Goal: Information Seeking & Learning: Check status

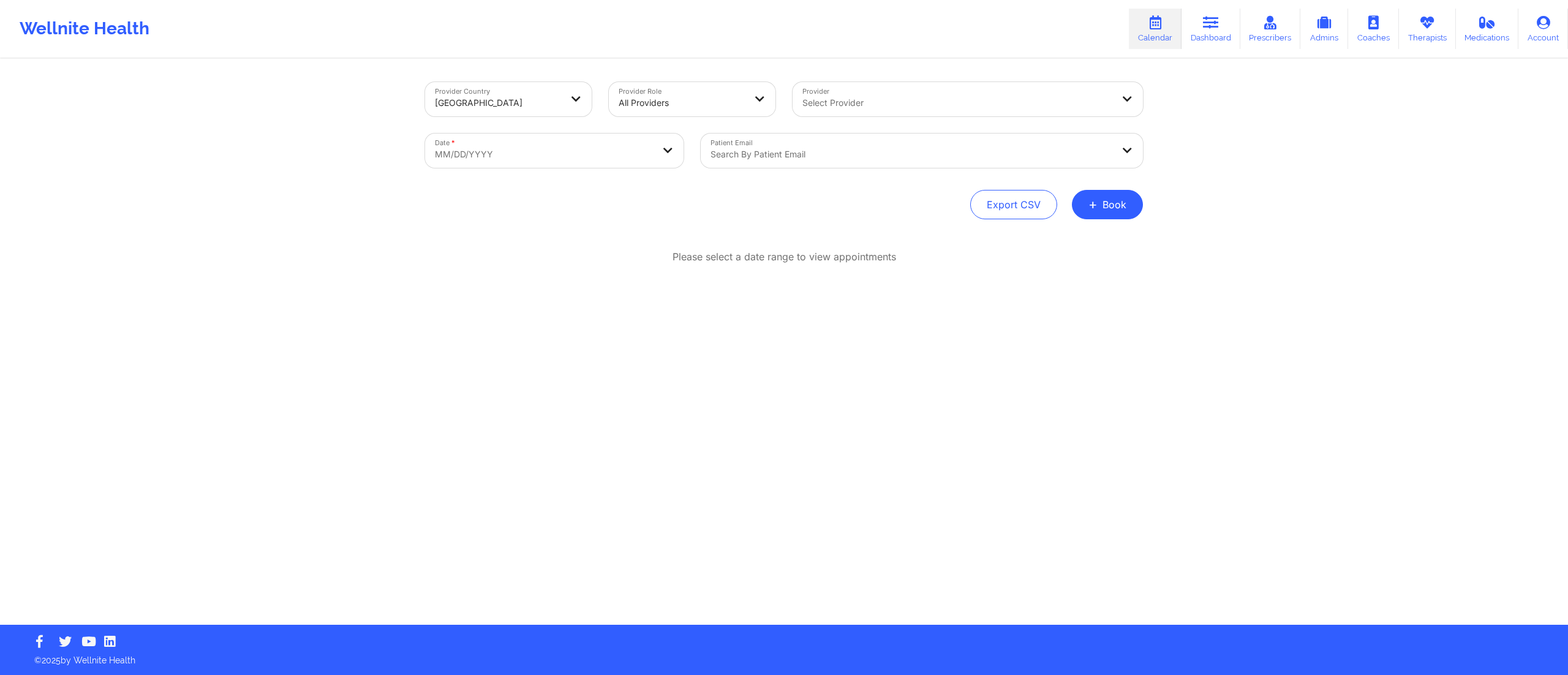
click at [531, 148] on body "Wellnite Health Calendar Dashboard Prescribers Admins Coaches Therapists Medica…" at bounding box center [784, 337] width 1568 height 675
select select "2025-8"
select select "2025-9"
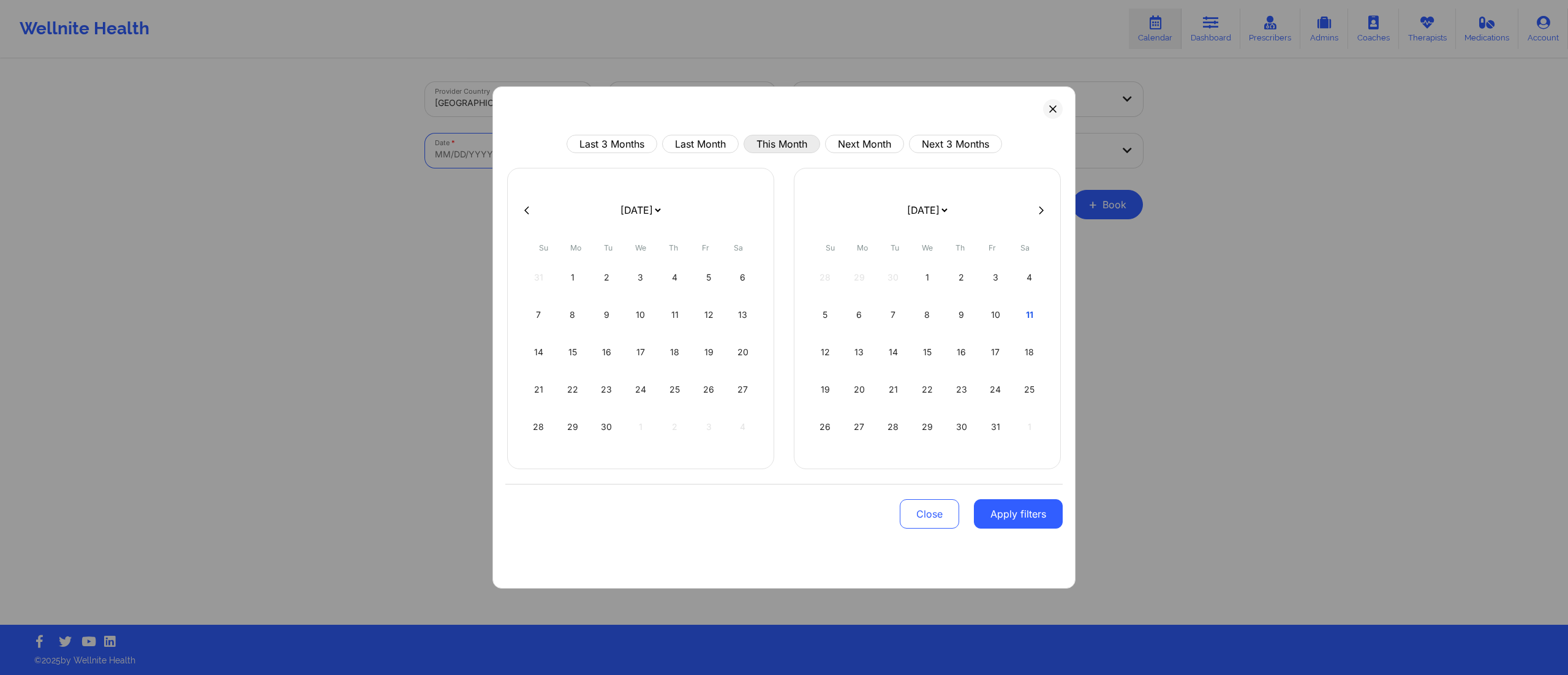
click at [759, 146] on button "This Month" at bounding box center [781, 144] width 76 height 18
select select "2025-9"
select select "2025-10"
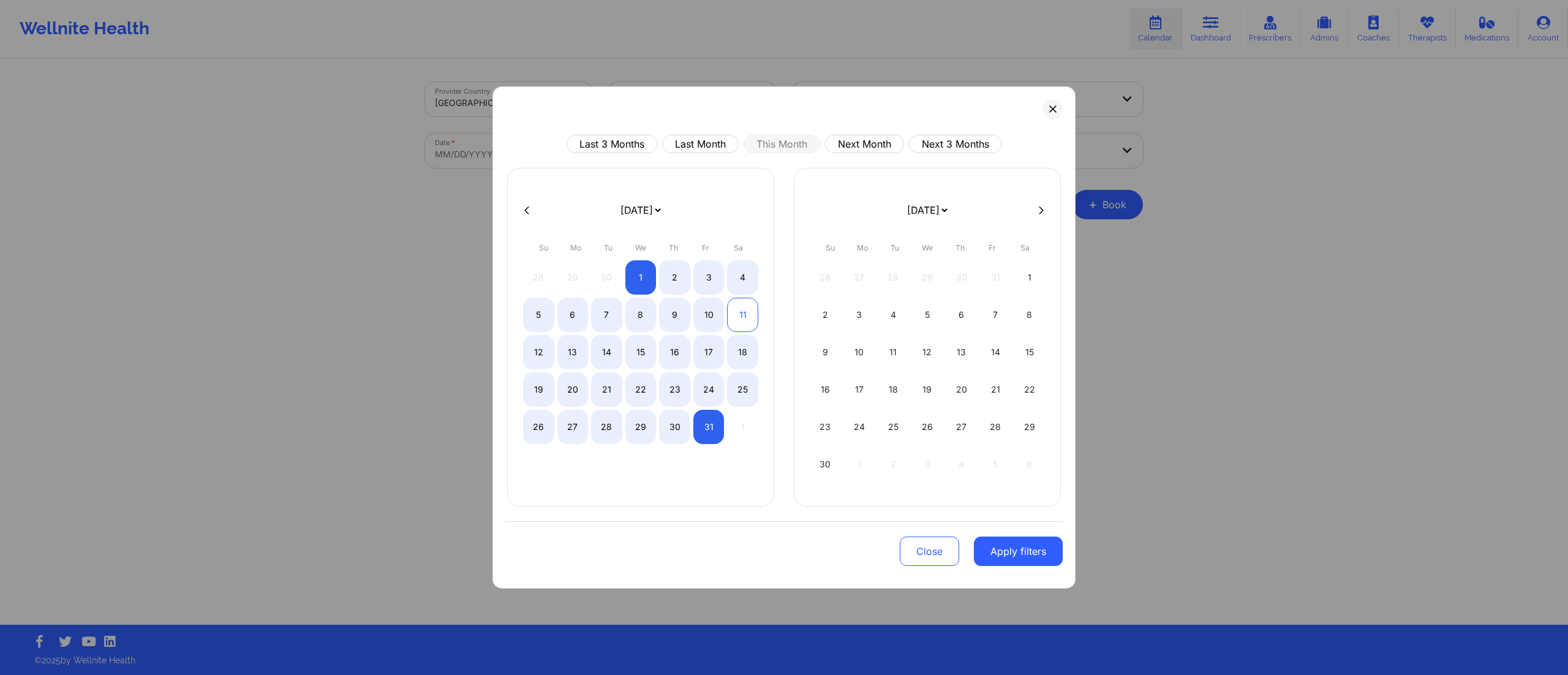
click at [734, 300] on div "11" at bounding box center [743, 314] width 31 height 34
select select "2025-9"
select select "2025-10"
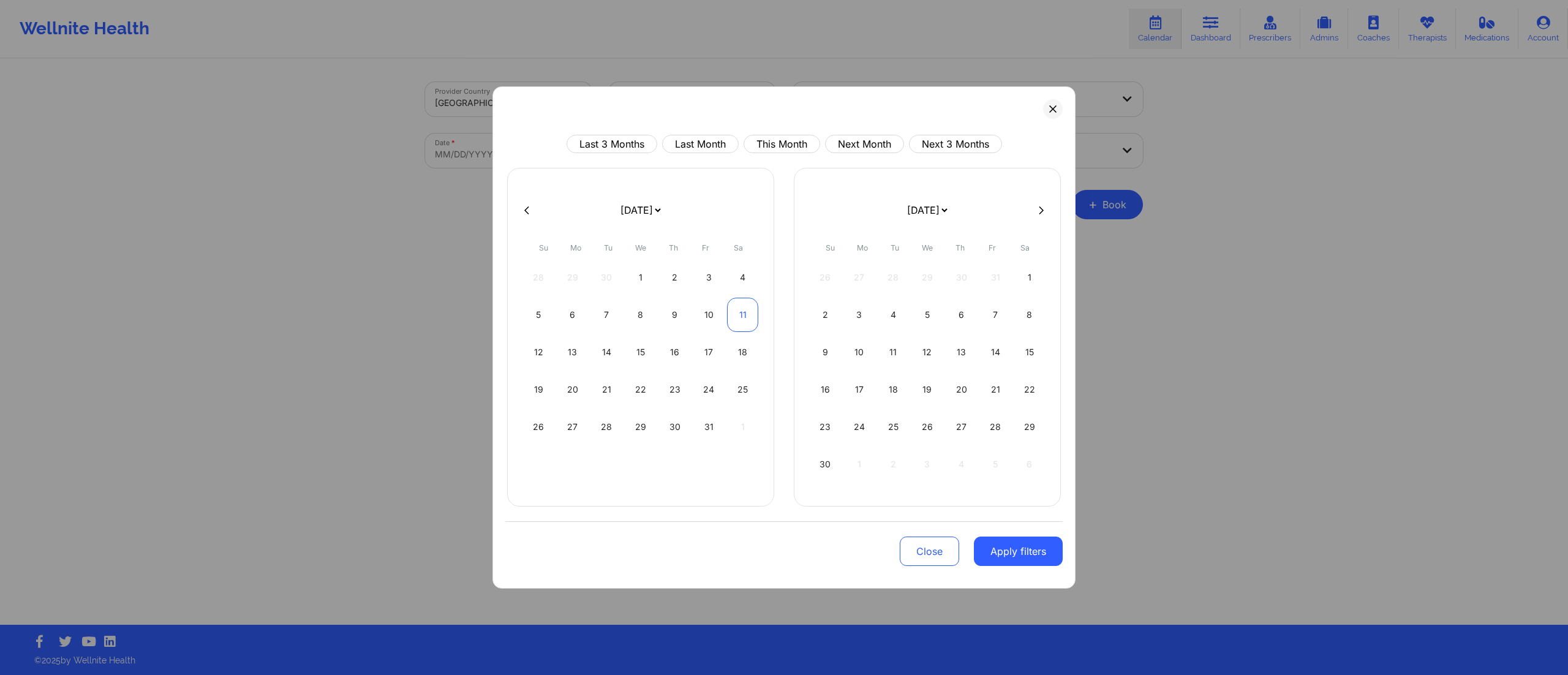
click at [741, 312] on div "11" at bounding box center [743, 314] width 31 height 34
select select "2025-9"
select select "2025-10"
click at [1007, 565] on button "Apply filters" at bounding box center [1018, 551] width 88 height 29
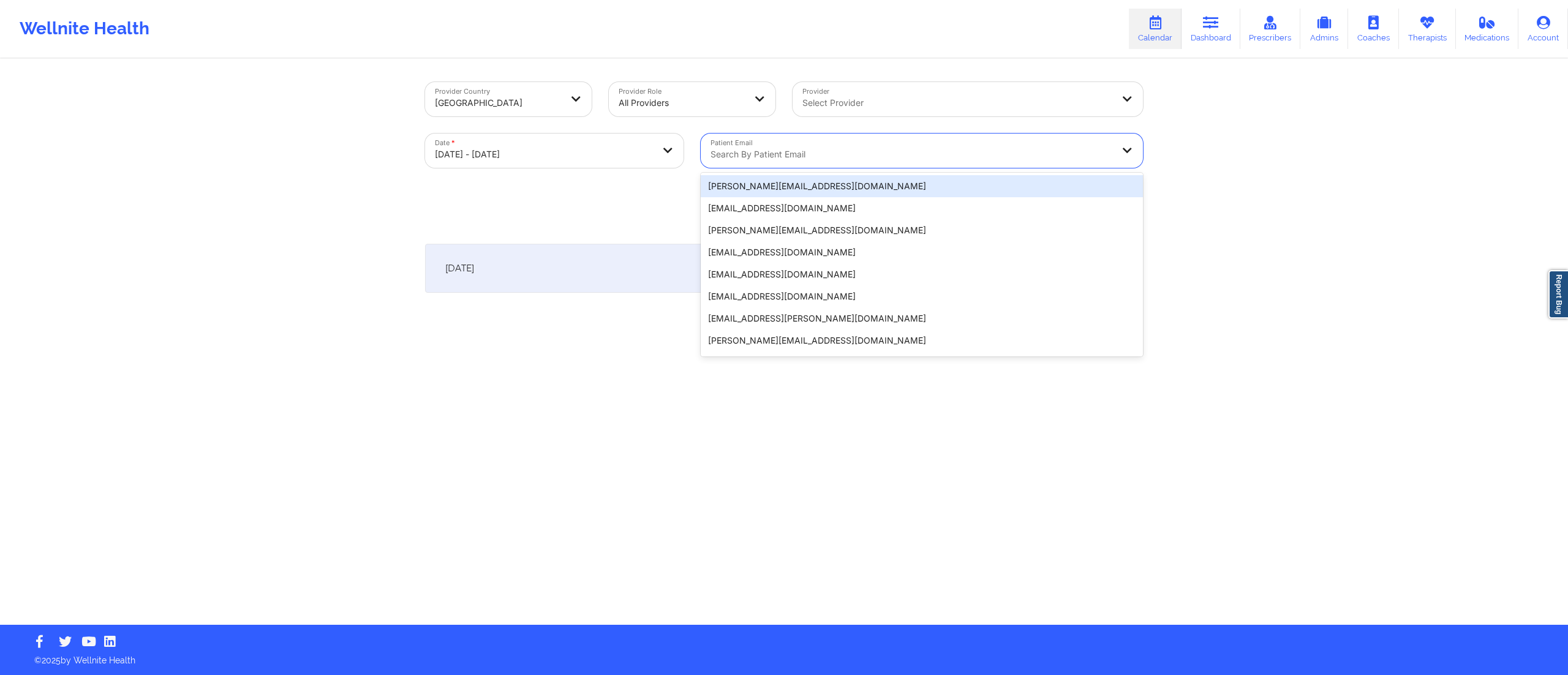
click at [785, 144] on div "Search by patient email" at bounding box center [907, 150] width 413 height 34
paste input "[EMAIL_ADDRESS][PERSON_NAME][DOMAIN_NAME]"
type input "[EMAIL_ADDRESS][PERSON_NAME][DOMAIN_NAME]"
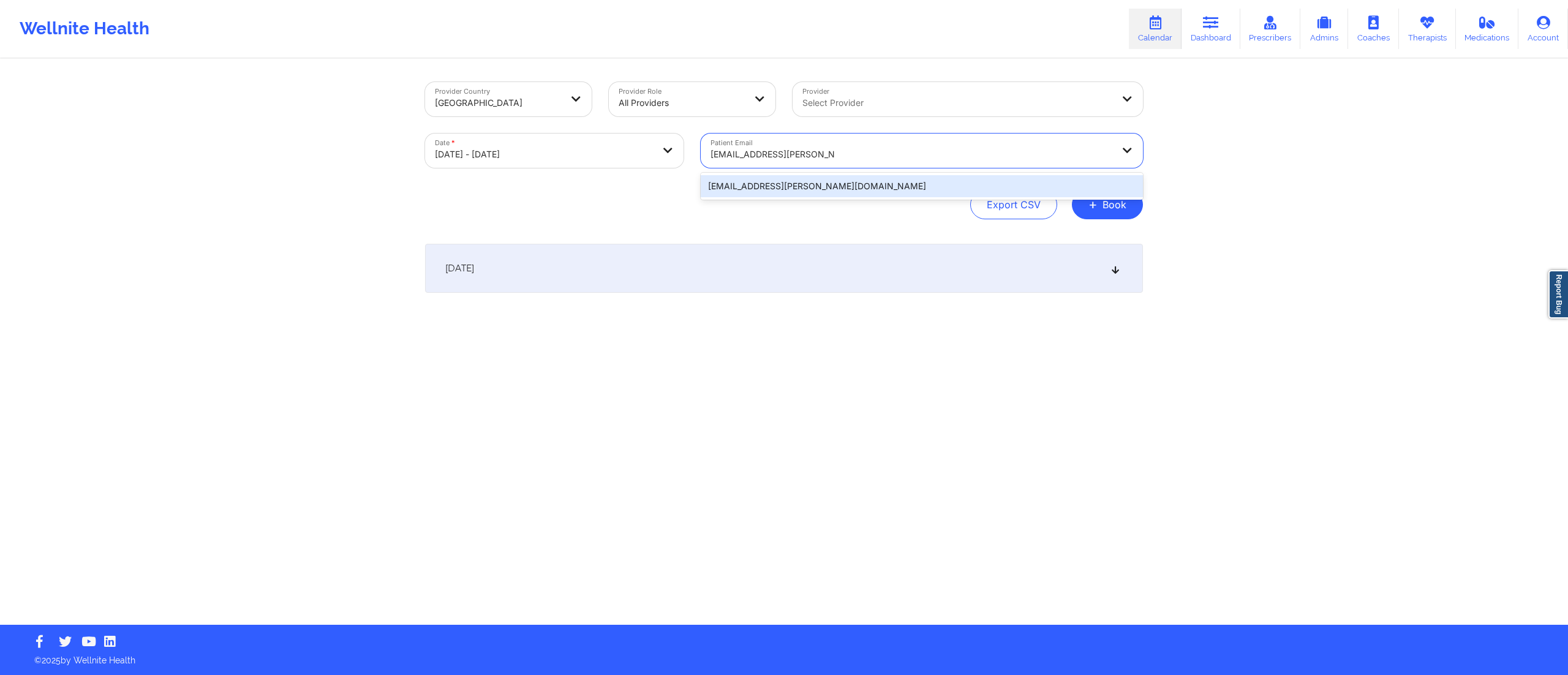
click at [770, 185] on div "[EMAIL_ADDRESS][PERSON_NAME][DOMAIN_NAME]" at bounding box center [922, 186] width 442 height 22
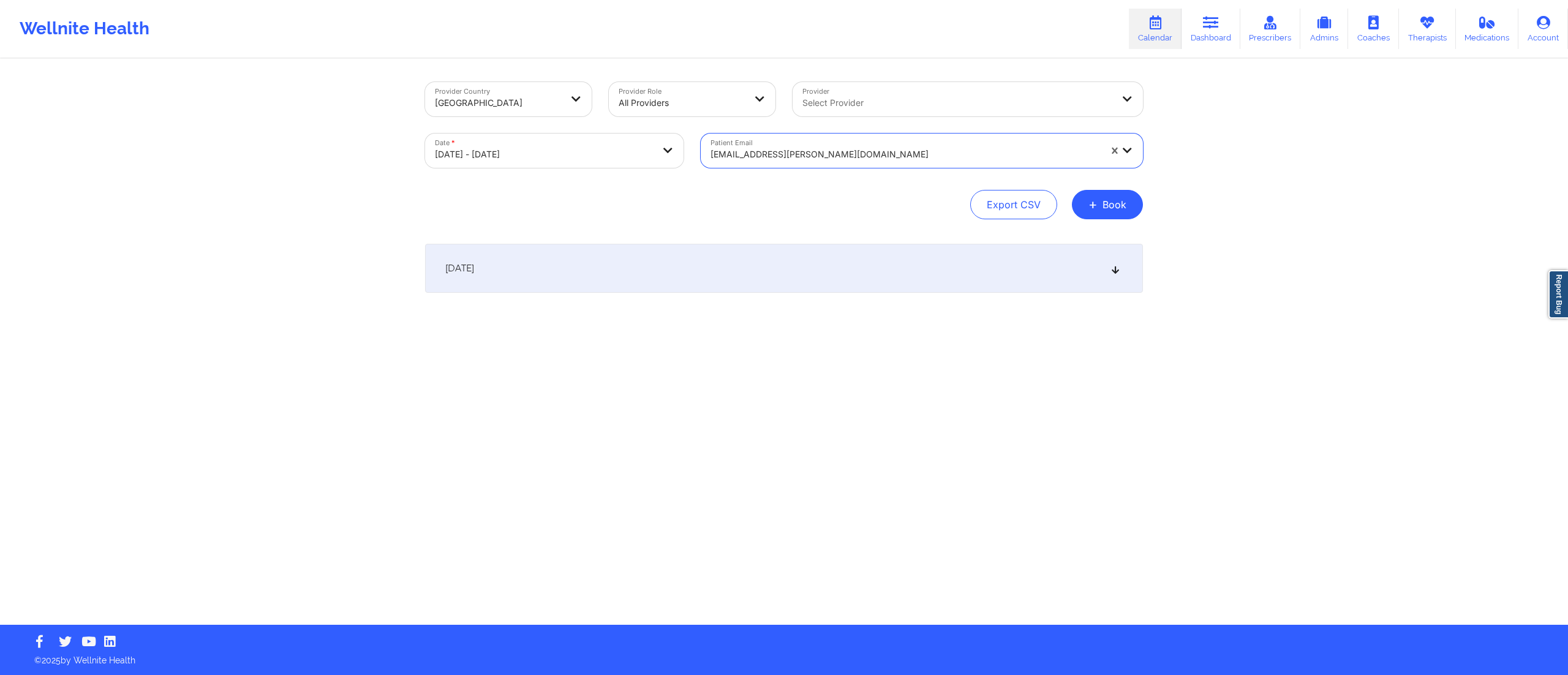
click at [713, 267] on div "October 11, 2025" at bounding box center [783, 268] width 718 height 49
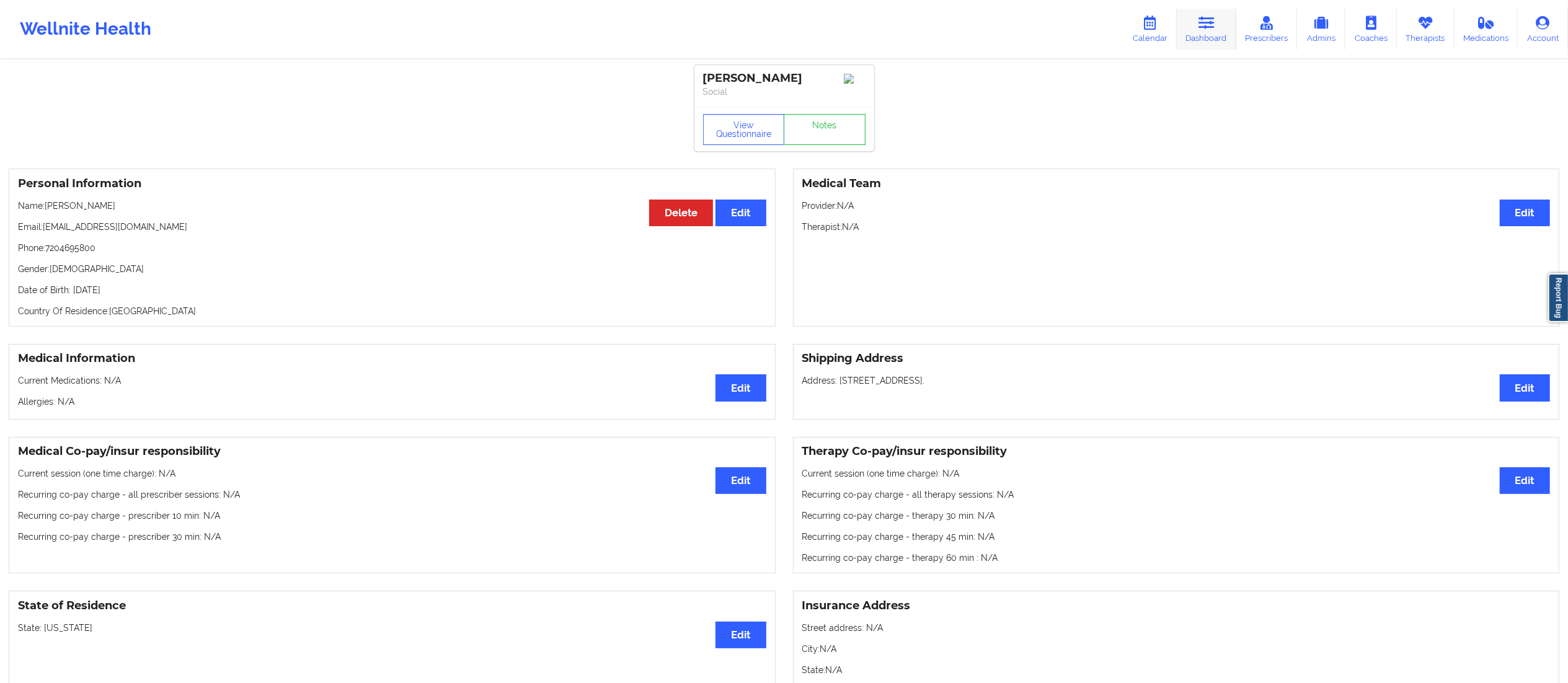
click at [1198, 27] on link "Dashboard" at bounding box center [1206, 29] width 60 height 41
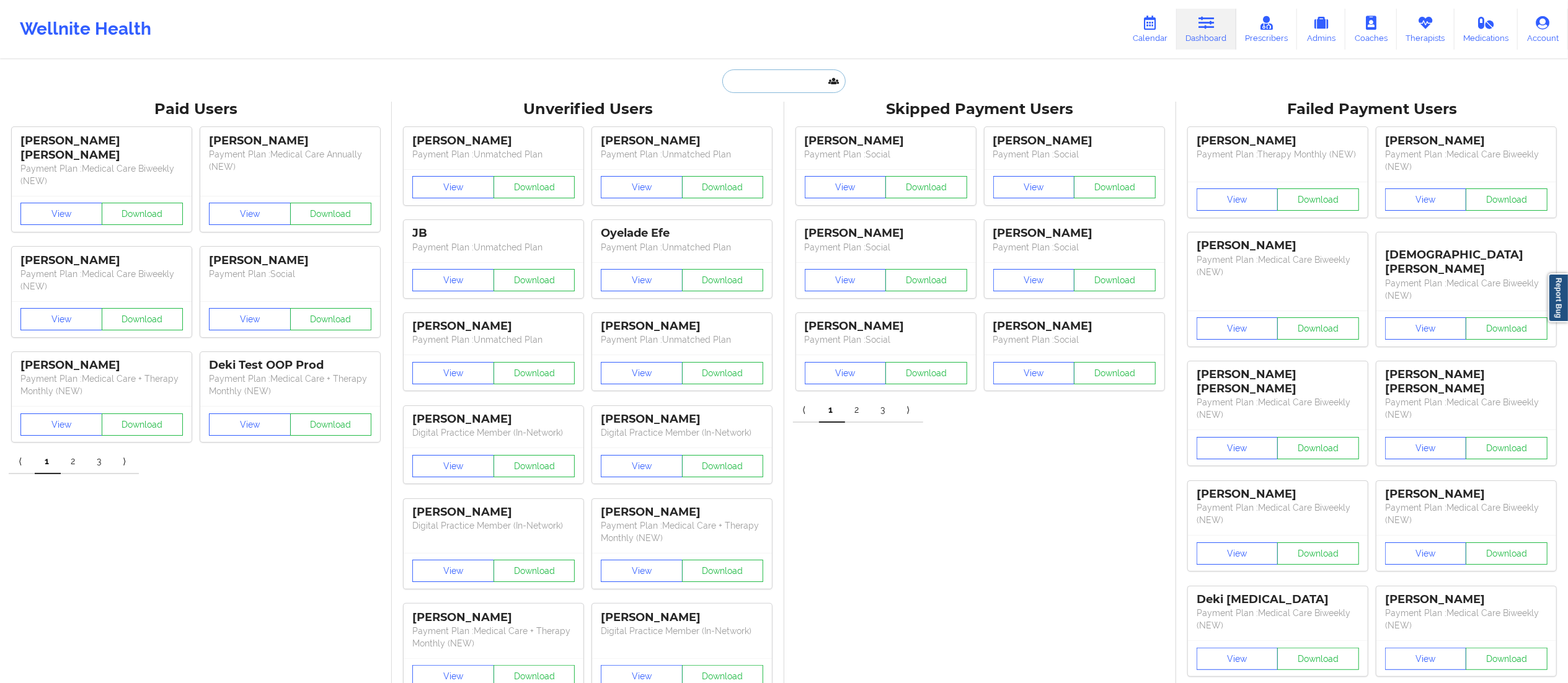
click at [817, 89] on input "text" at bounding box center [784, 80] width 123 height 23
paste input "[EMAIL_ADDRESS][PERSON_NAME][DOMAIN_NAME]"
type input "[EMAIL_ADDRESS][PERSON_NAME][DOMAIN_NAME]"
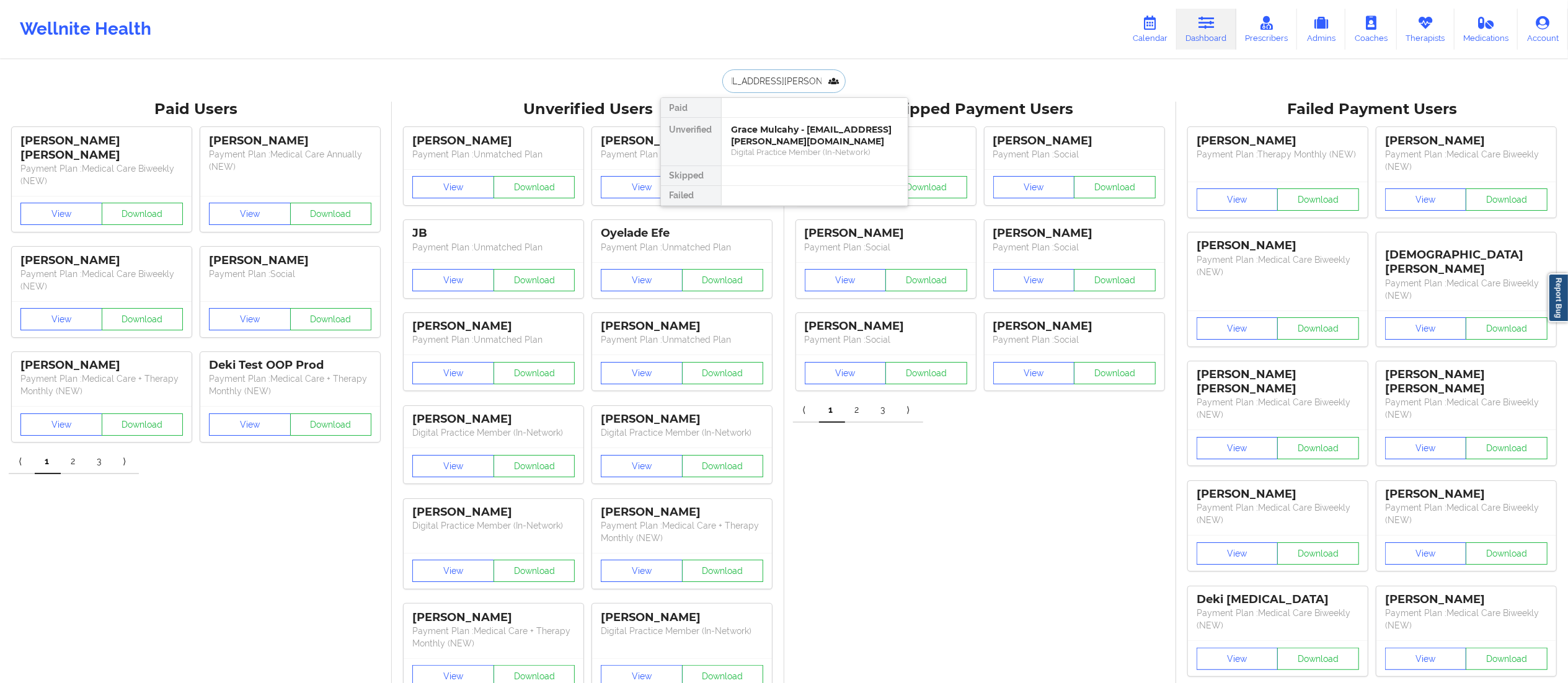
click at [751, 132] on div "Grace Mulcahy - [EMAIL_ADDRESS][PERSON_NAME][DOMAIN_NAME]" at bounding box center [815, 135] width 166 height 23
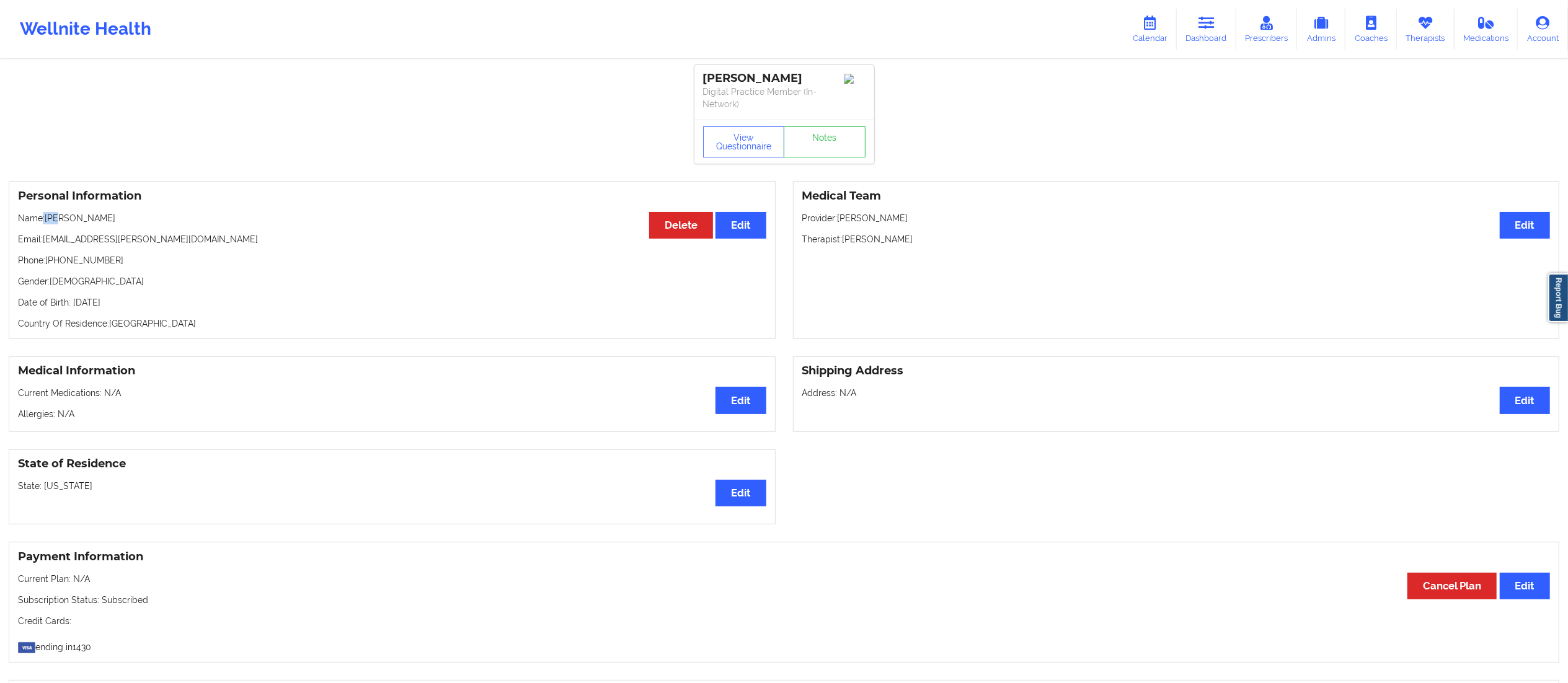
drag, startPoint x: 41, startPoint y: 213, endPoint x: 61, endPoint y: 210, distance: 20.2
click at [61, 210] on div "Personal Information Edit Delete Name: [PERSON_NAME] Email: [EMAIL_ADDRESS][PER…" at bounding box center [392, 260] width 766 height 158
click at [48, 212] on p "Name: [PERSON_NAME]" at bounding box center [392, 217] width 749 height 12
drag, startPoint x: 48, startPoint y: 213, endPoint x: 137, endPoint y: 210, distance: 89.1
click at [137, 210] on div "Personal Information Edit Delete Name: [PERSON_NAME] Email: [EMAIL_ADDRESS][PER…" at bounding box center [392, 260] width 766 height 158
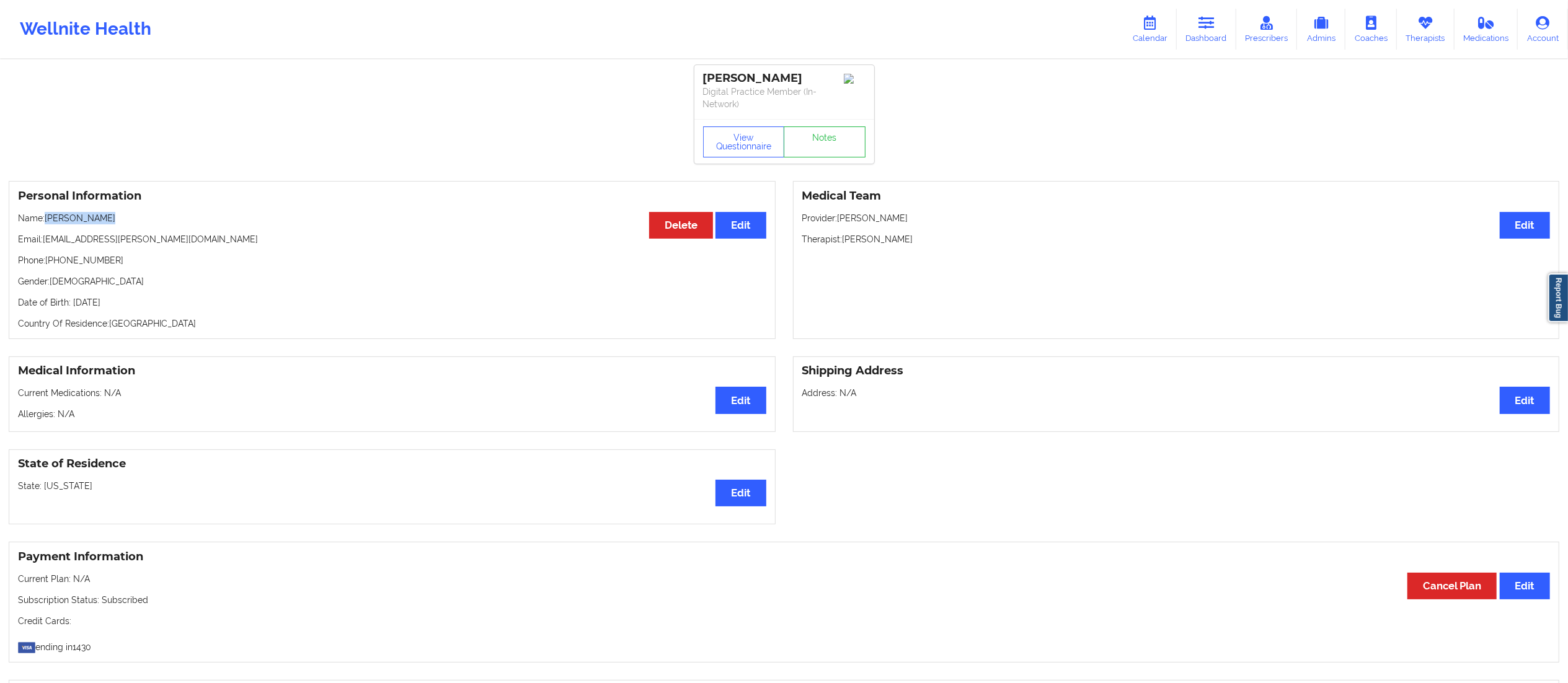
copy p "[PERSON_NAME]"
